Goal: Task Accomplishment & Management: Complete application form

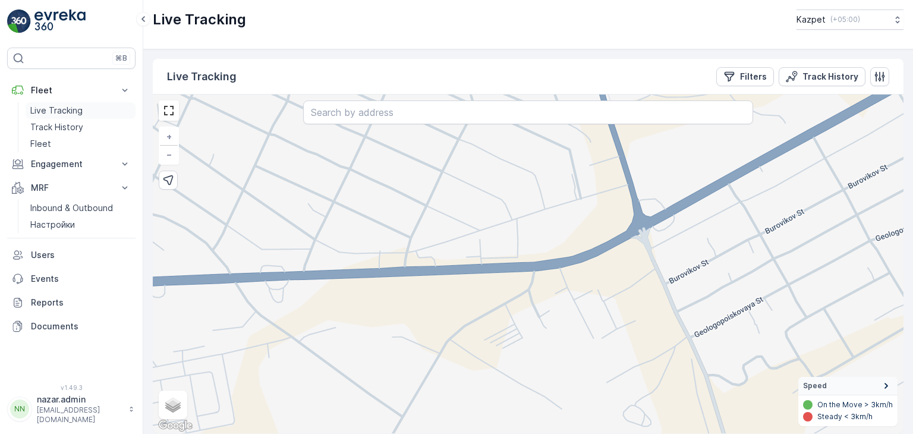
drag, startPoint x: 42, startPoint y: 107, endPoint x: 60, endPoint y: 110, distance: 18.1
click at [42, 107] on p "Live Tracking" at bounding box center [56, 111] width 52 height 12
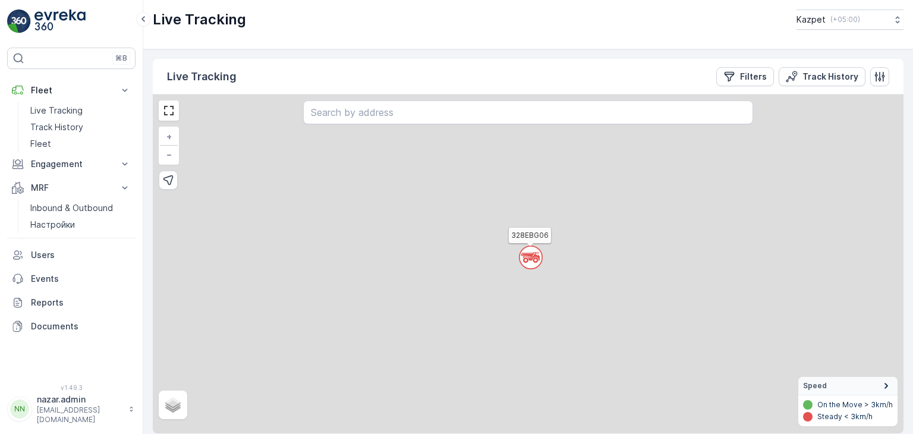
click at [635, 255] on div "` 328EBG06 + − Satellite Roadmap Terrain Hybrid Leaflet Speed On the Move > 3km…" at bounding box center [528, 264] width 751 height 339
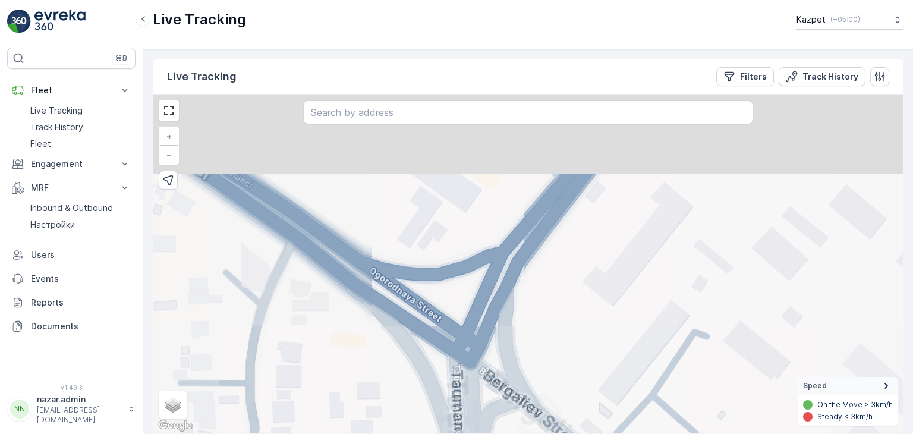
drag, startPoint x: 416, startPoint y: 185, endPoint x: 432, endPoint y: 351, distance: 167.2
click at [432, 351] on div "` 328EBG06 + − Satellite Roadmap Terrain Hybrid Leaflet Keyboard shortcuts Map …" at bounding box center [528, 264] width 751 height 339
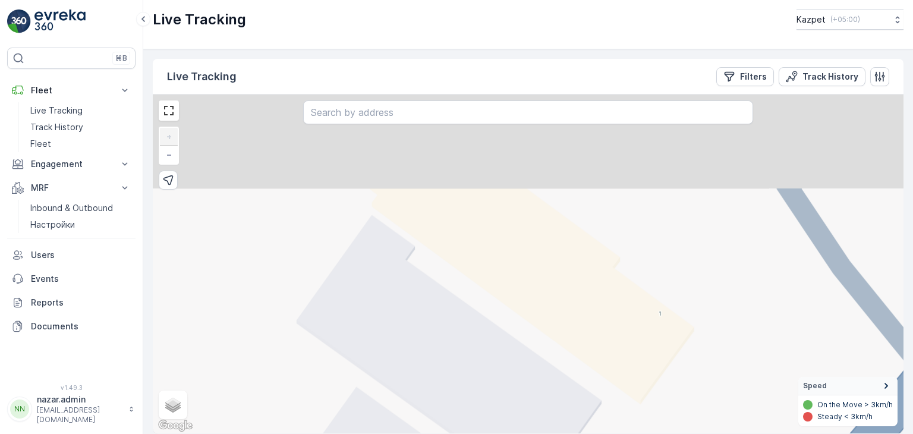
drag, startPoint x: 453, startPoint y: 216, endPoint x: 432, endPoint y: 386, distance: 170.7
click at [433, 417] on div "` 328EBG06 + − Satellite Roadmap Terrain Hybrid Leaflet Keyboard shortcuts Map …" at bounding box center [528, 264] width 751 height 339
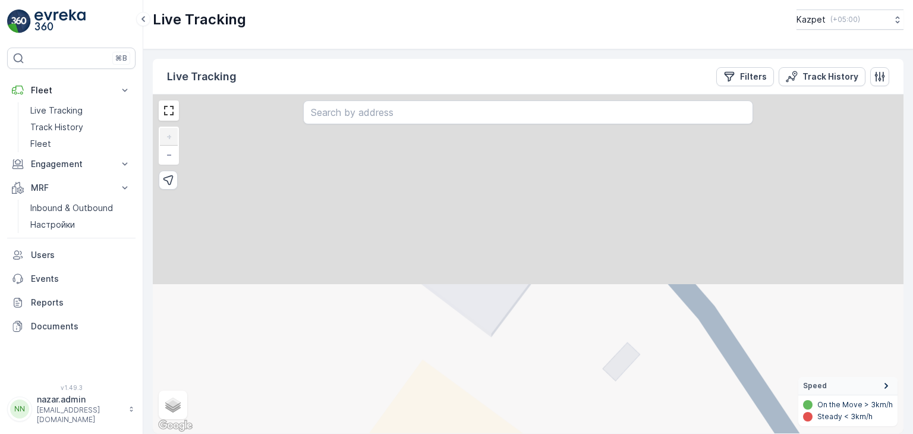
drag, startPoint x: 455, startPoint y: 216, endPoint x: 457, endPoint y: 418, distance: 202.1
click at [457, 418] on div "` 328EBG06 + − Satellite Roadmap Terrain Hybrid Leaflet Keyboard shortcuts Map …" at bounding box center [528, 264] width 751 height 339
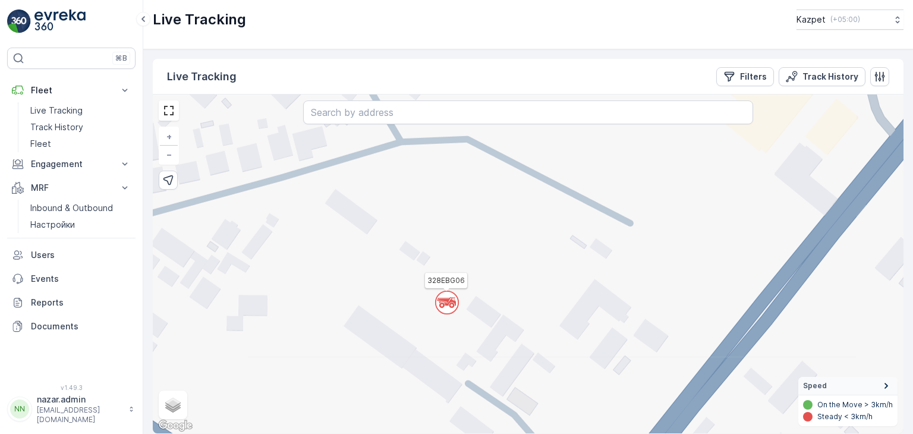
drag, startPoint x: 452, startPoint y: 168, endPoint x: 461, endPoint y: 305, distance: 137.6
click at [461, 305] on div "` 328EBG06 + − Satellite Roadmap Terrain Hybrid Leaflet Keyboard shortcuts Map …" at bounding box center [528, 264] width 751 height 339
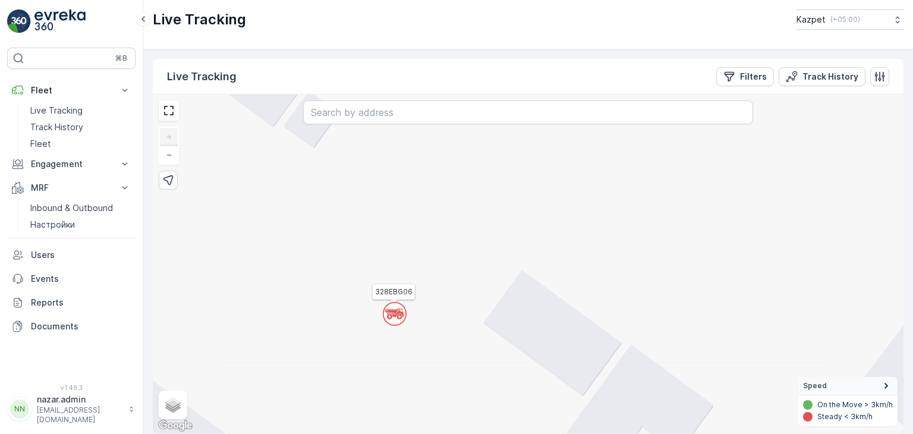
click at [392, 311] on icon at bounding box center [394, 312] width 18 height 6
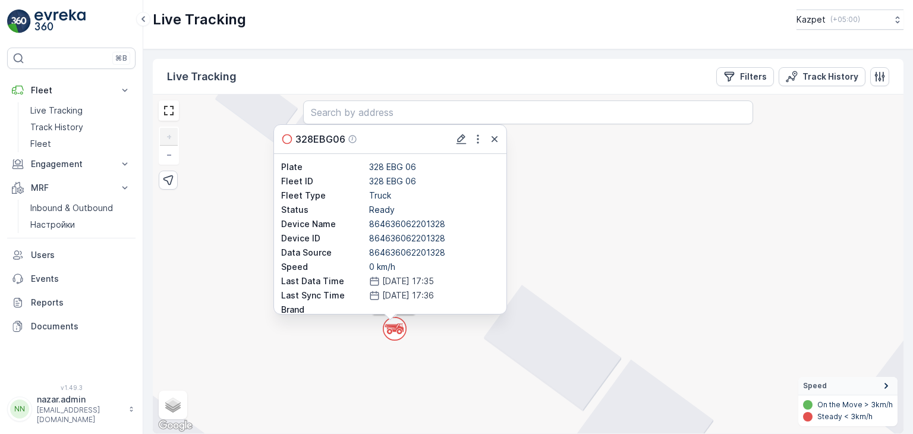
click at [463, 328] on div "` 328EBG06 328EBG06 Plate 328 EBG 06 Fleet ID 328 EBG 06 Fleet Type Truck Statu…" at bounding box center [528, 264] width 751 height 339
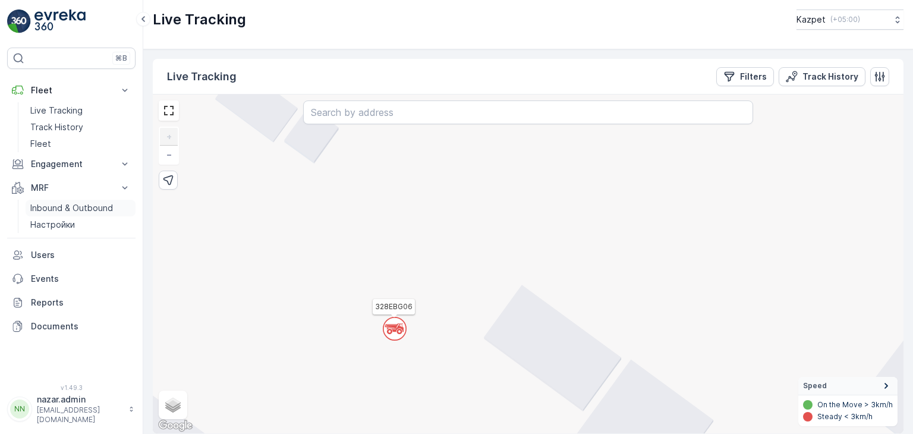
click at [57, 210] on p "Inbound & Outbound" at bounding box center [71, 208] width 83 height 12
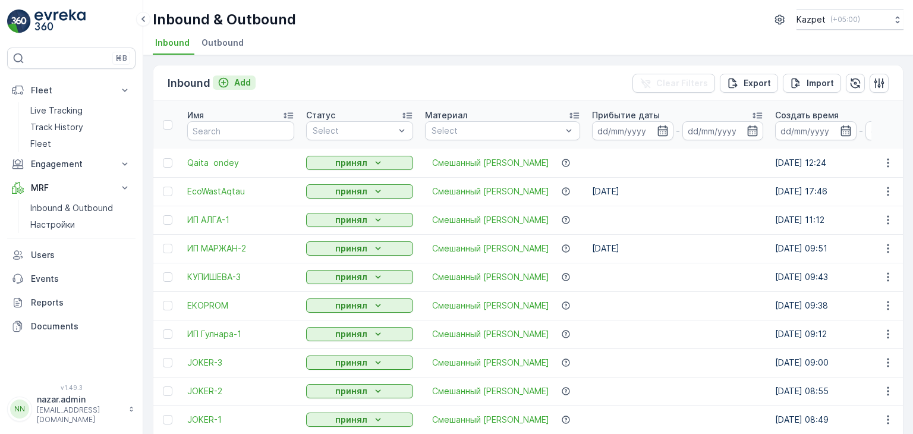
click at [226, 80] on icon "Add" at bounding box center [224, 83] width 12 height 12
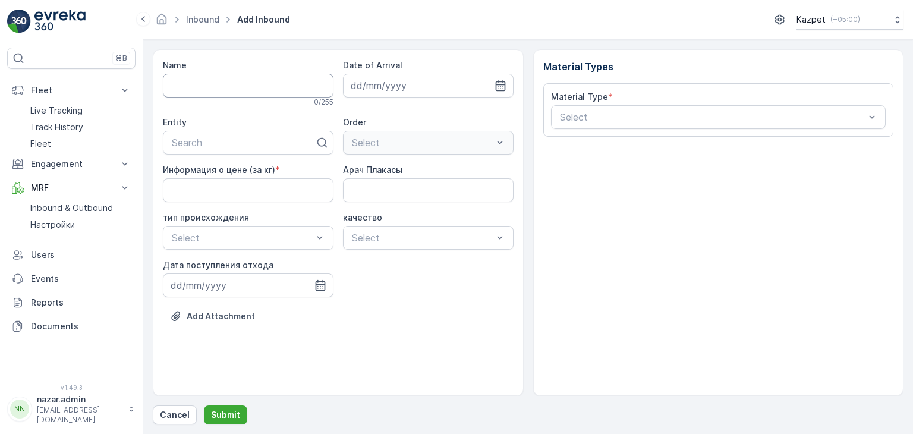
click at [234, 84] on input "Name" at bounding box center [248, 86] width 171 height 24
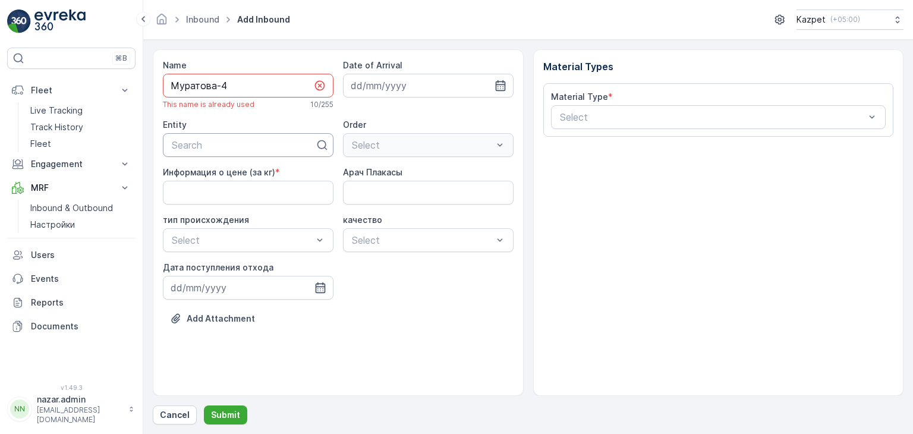
type input "Муратова-4"
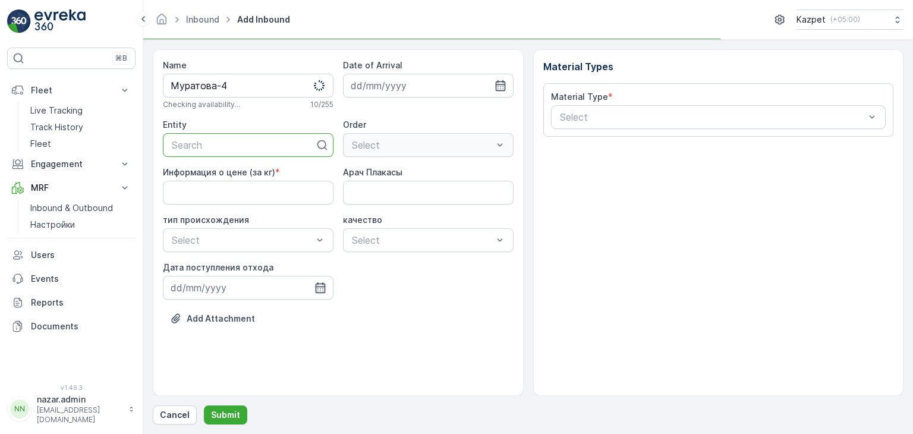
click at [206, 147] on div at bounding box center [244, 145] width 146 height 11
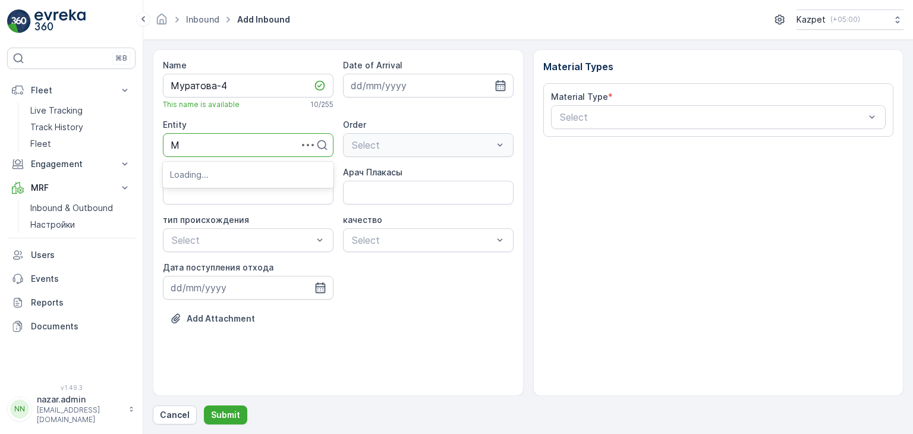
type input "Му"
click at [203, 173] on span "ИП [PERSON_NAME]" at bounding box center [218, 174] width 97 height 11
click at [373, 190] on Плакасы "Арач Плакасы" at bounding box center [428, 193] width 171 height 24
type Плакасы "328EBG06"
click at [245, 191] on кг\) "Информация о цене (за кг)" at bounding box center [248, 193] width 171 height 24
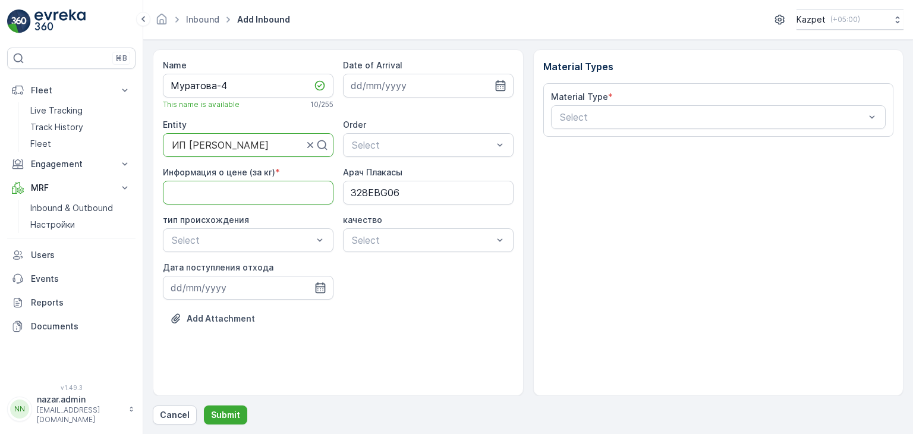
type кг\) "195"
drag, startPoint x: 288, startPoint y: 238, endPoint x: 286, endPoint y: 251, distance: 13.9
click at [243, 262] on div "Свалка" at bounding box center [248, 269] width 171 height 20
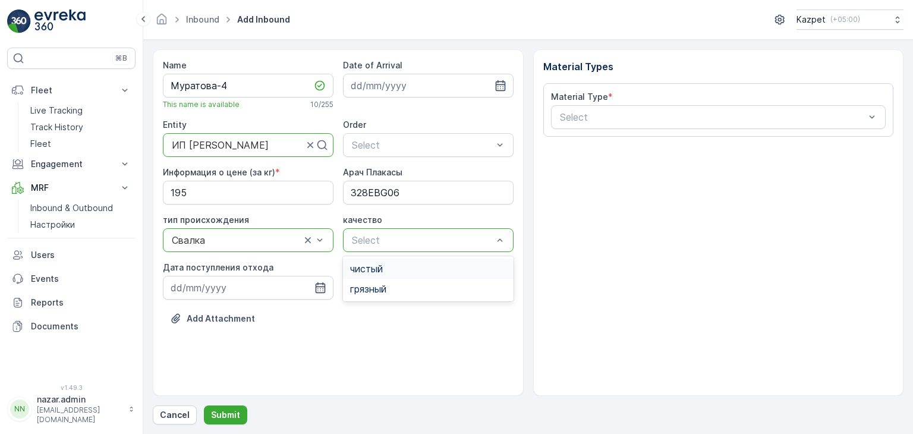
click at [392, 268] on div "чистый" at bounding box center [428, 268] width 156 height 11
click at [323, 288] on icon "button" at bounding box center [320, 288] width 12 height 12
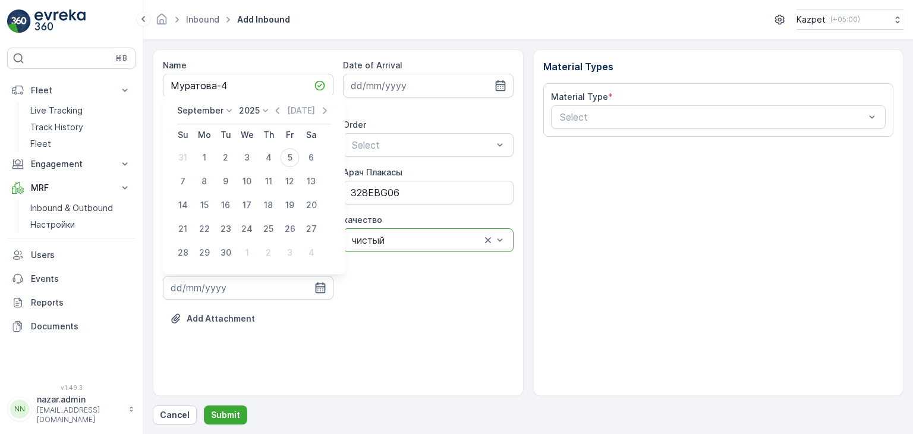
click at [318, 288] on icon "button" at bounding box center [320, 288] width 12 height 12
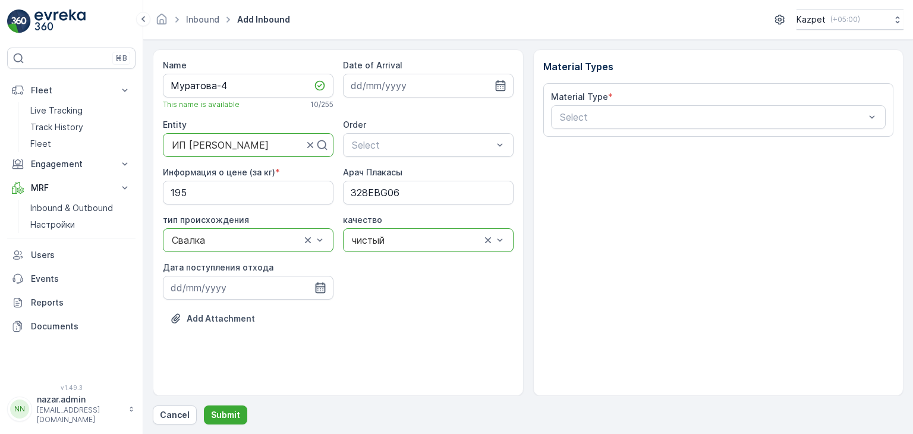
click at [320, 286] on icon "button" at bounding box center [320, 287] width 10 height 11
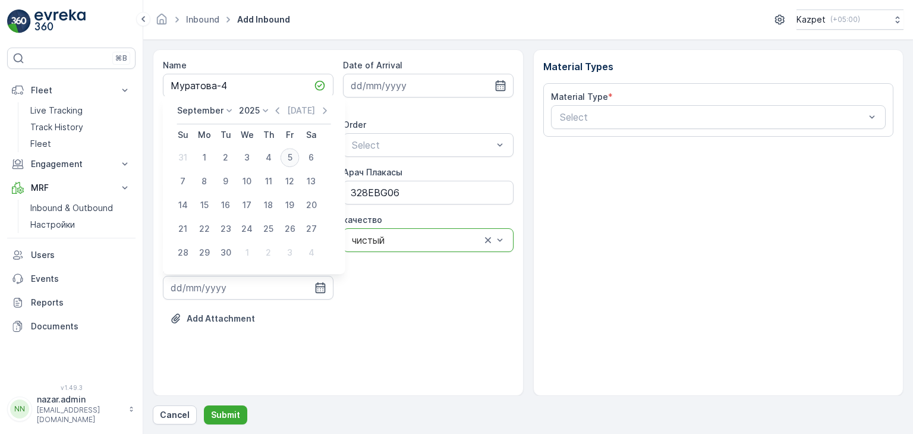
click at [293, 161] on div "5" at bounding box center [290, 157] width 19 height 19
type input "[DATE]"
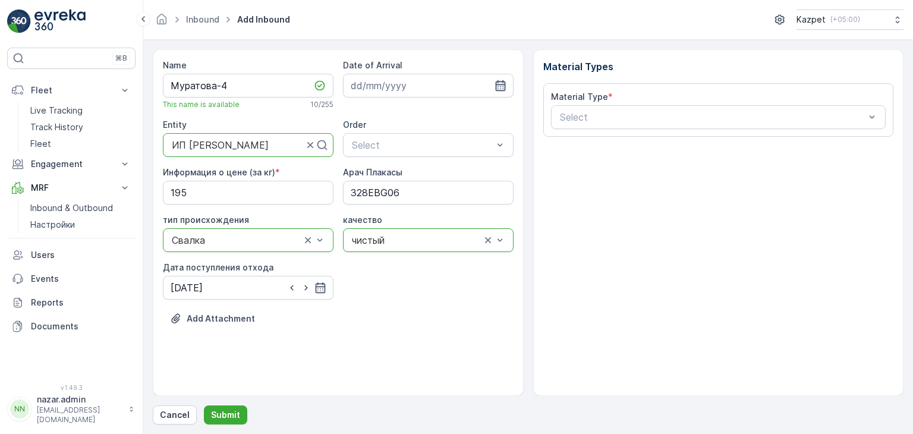
click at [503, 84] on icon "button" at bounding box center [500, 85] width 10 height 11
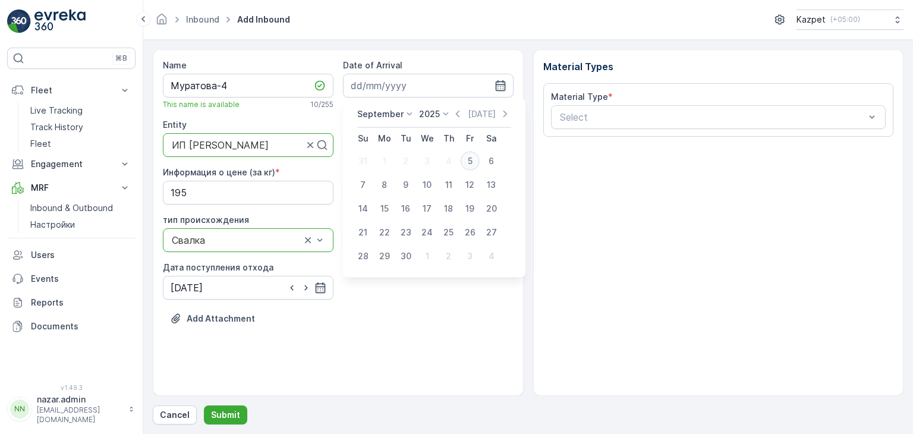
click at [472, 155] on div "5" at bounding box center [470, 161] width 19 height 19
type input "[DATE]"
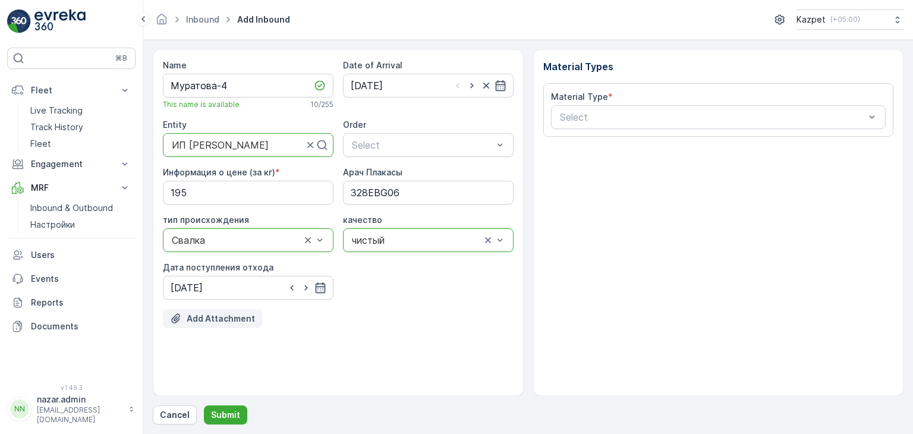
click at [200, 317] on p "Add Attachment" at bounding box center [221, 319] width 68 height 12
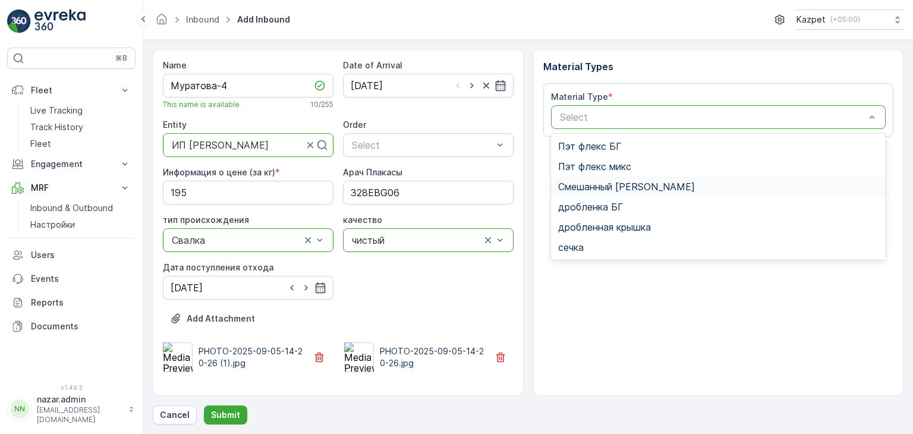
click at [590, 181] on span "Смешанный [PERSON_NAME]" at bounding box center [626, 186] width 137 height 11
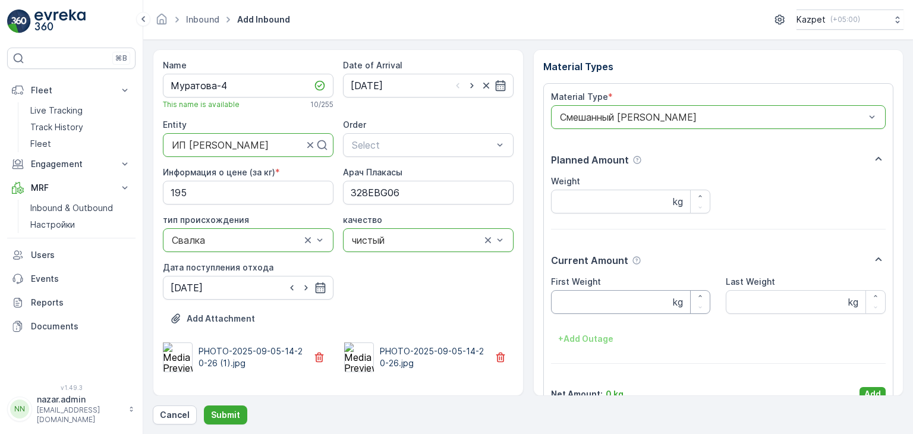
click at [579, 308] on Weight "First Weight" at bounding box center [631, 302] width 160 height 24
type Weight "20200"
click at [772, 303] on Weight "Last Weight" at bounding box center [806, 302] width 160 height 24
type Weight "12600"
click at [607, 209] on input "Weight" at bounding box center [631, 202] width 160 height 24
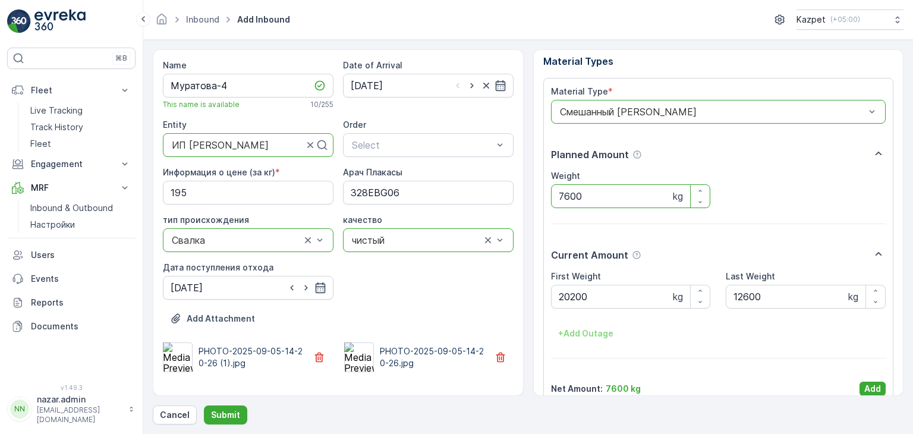
scroll to position [23, 0]
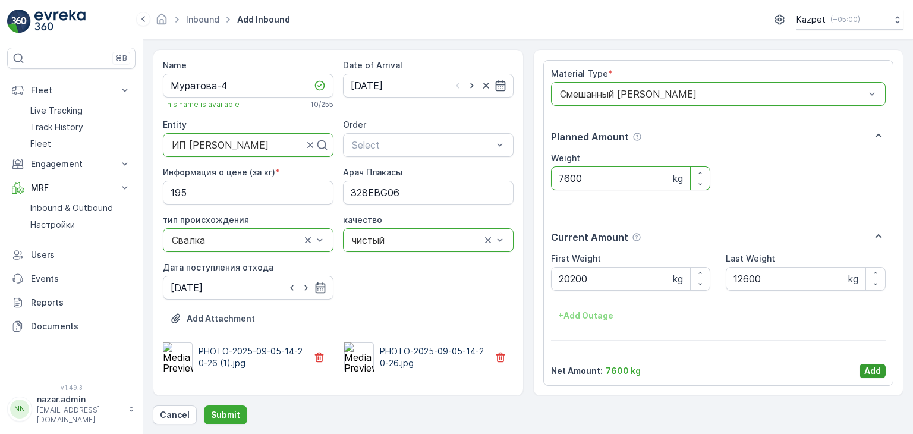
type input "7600"
click at [866, 369] on p "Add" at bounding box center [872, 371] width 17 height 12
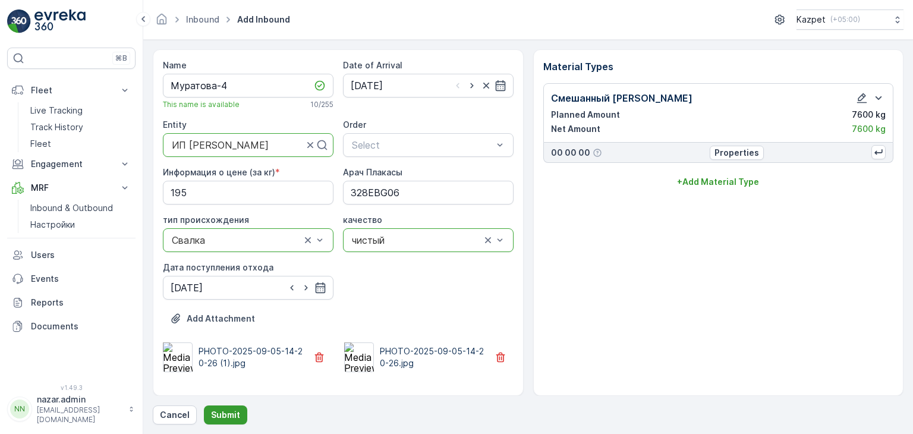
click at [216, 411] on p "Submit" at bounding box center [225, 415] width 29 height 12
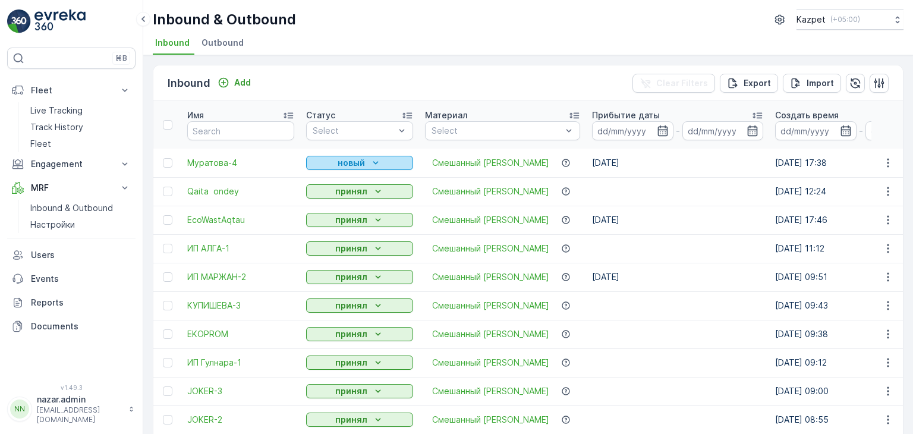
click at [347, 161] on p "новый" at bounding box center [351, 163] width 27 height 12
click at [330, 196] on span "принял" at bounding box center [327, 197] width 29 height 12
